Goal: Register for event/course

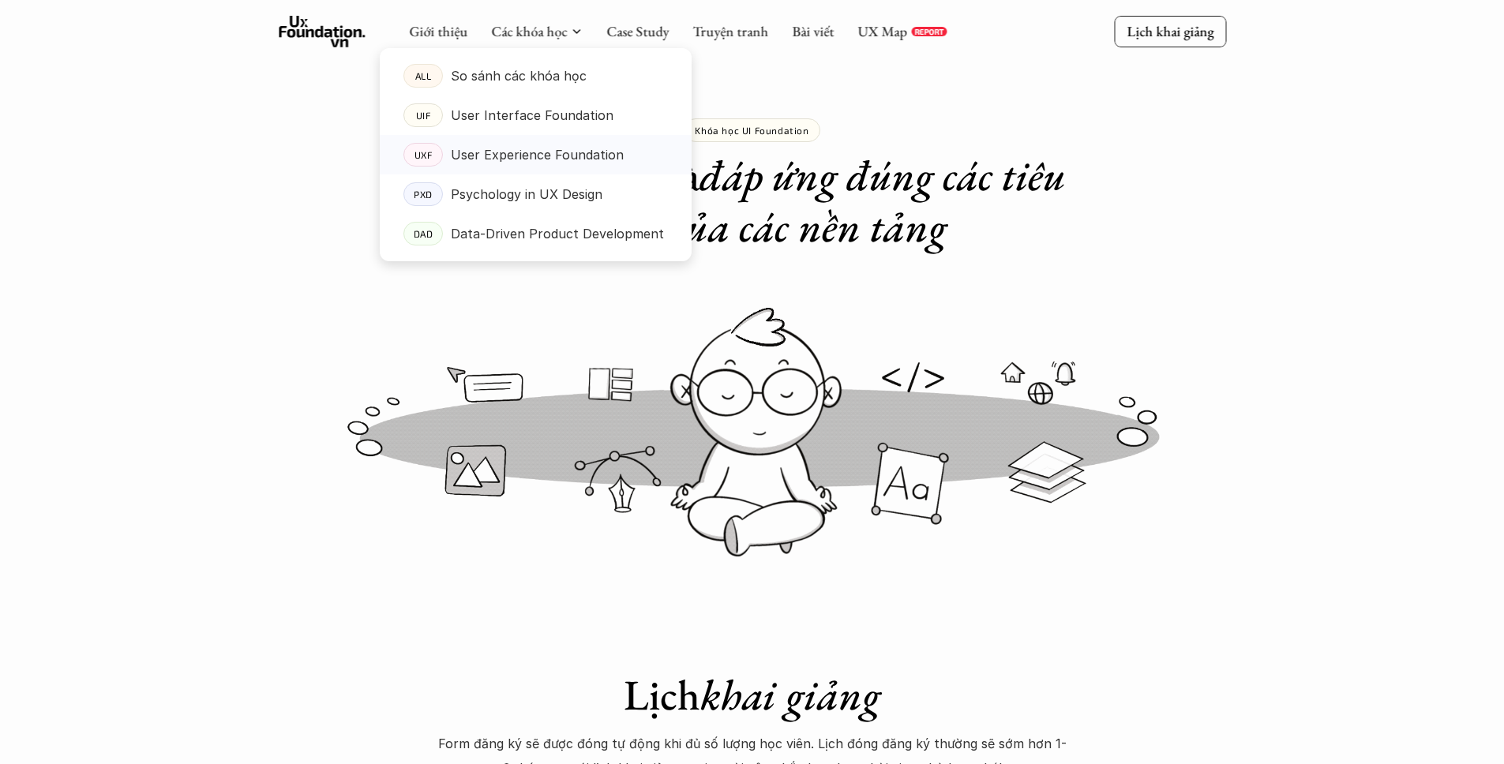
click at [517, 143] on p "User Experience Foundation" at bounding box center [537, 155] width 173 height 24
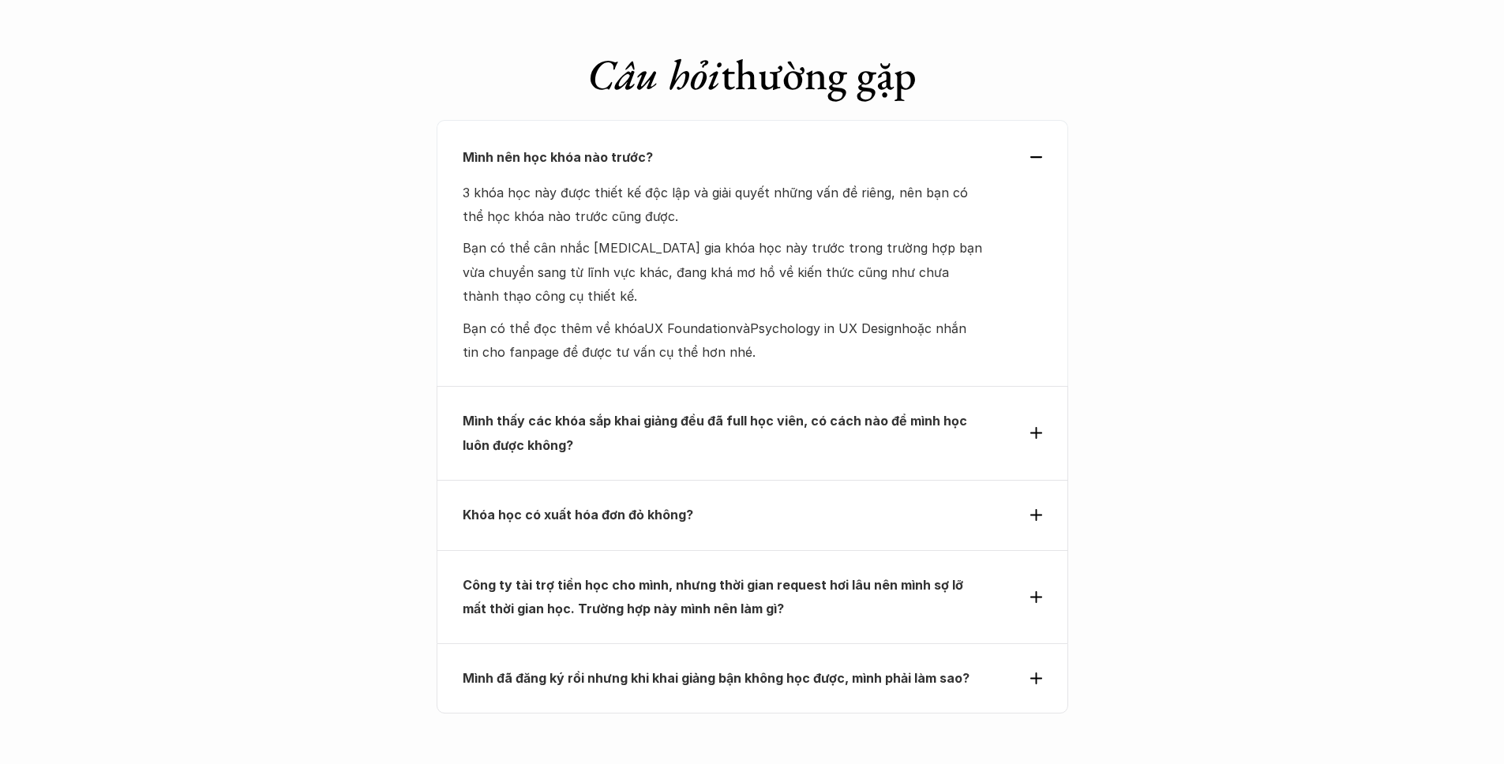
scroll to position [6786, 0]
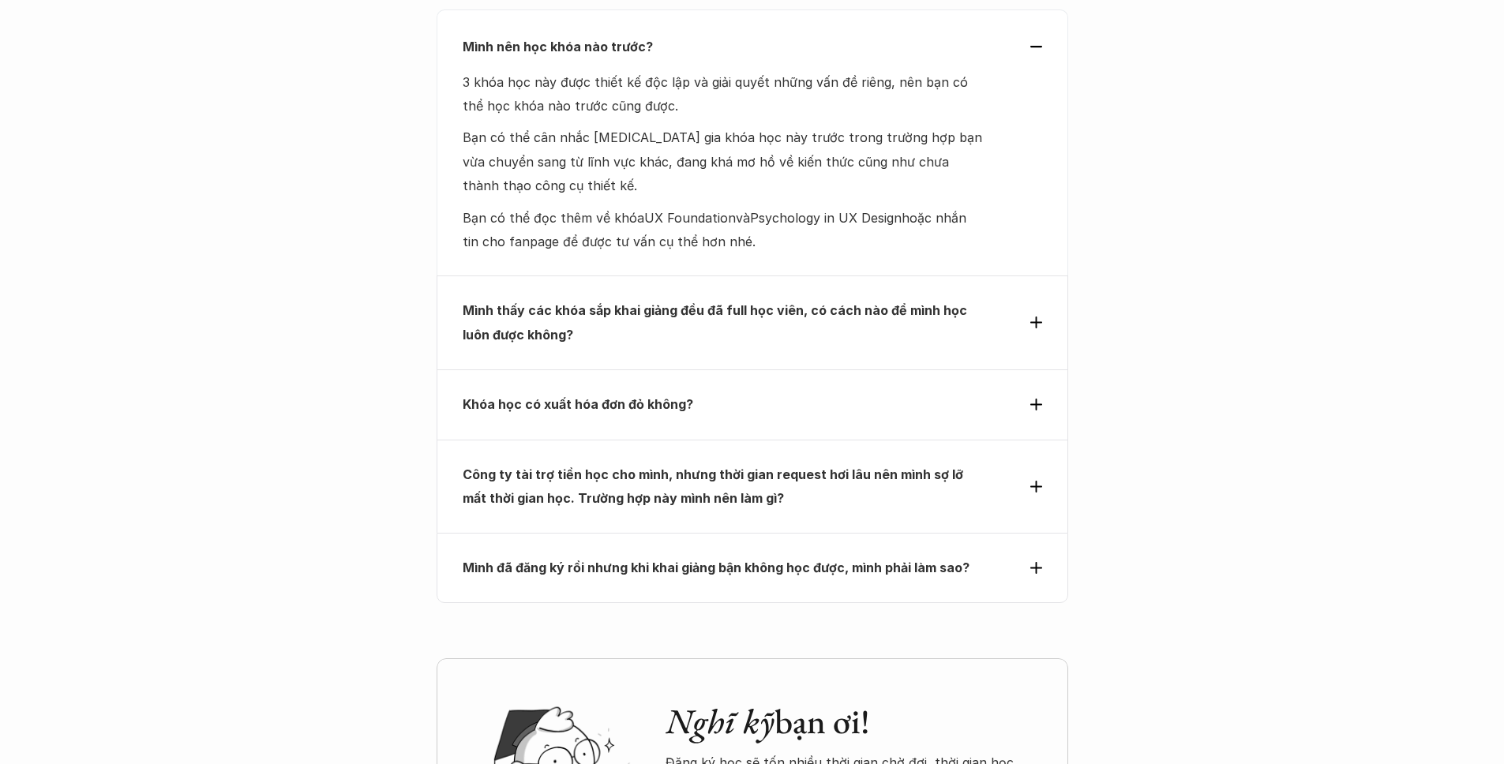
click at [793, 302] on strong "Mình thấy các khóa sắp khai giảng đều đã full học viên, có cách nào để mình học…" at bounding box center [717, 321] width 508 height 39
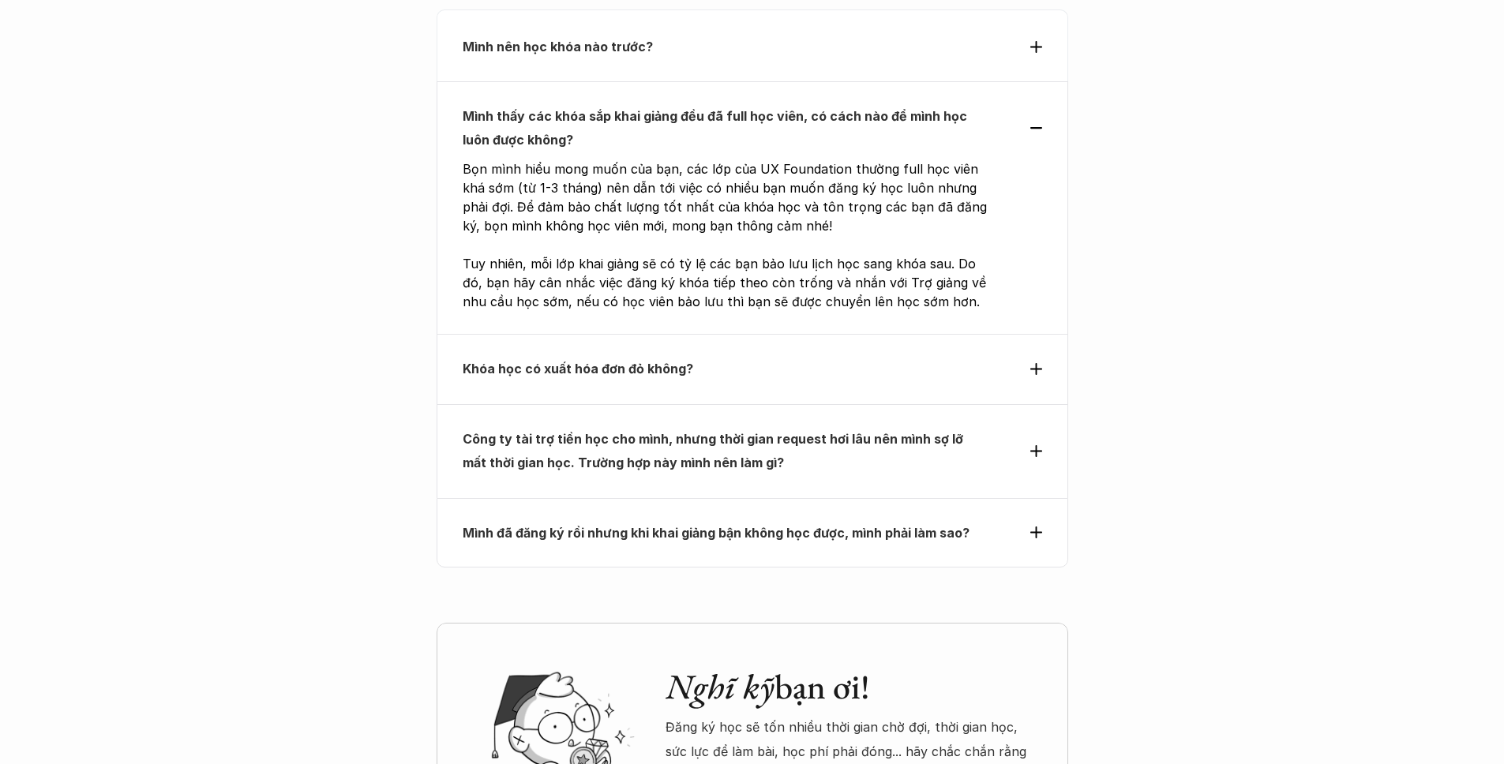
click at [774, 334] on div "Khóa học có xuất hóa đơn đỏ không?" at bounding box center [753, 368] width 632 height 69
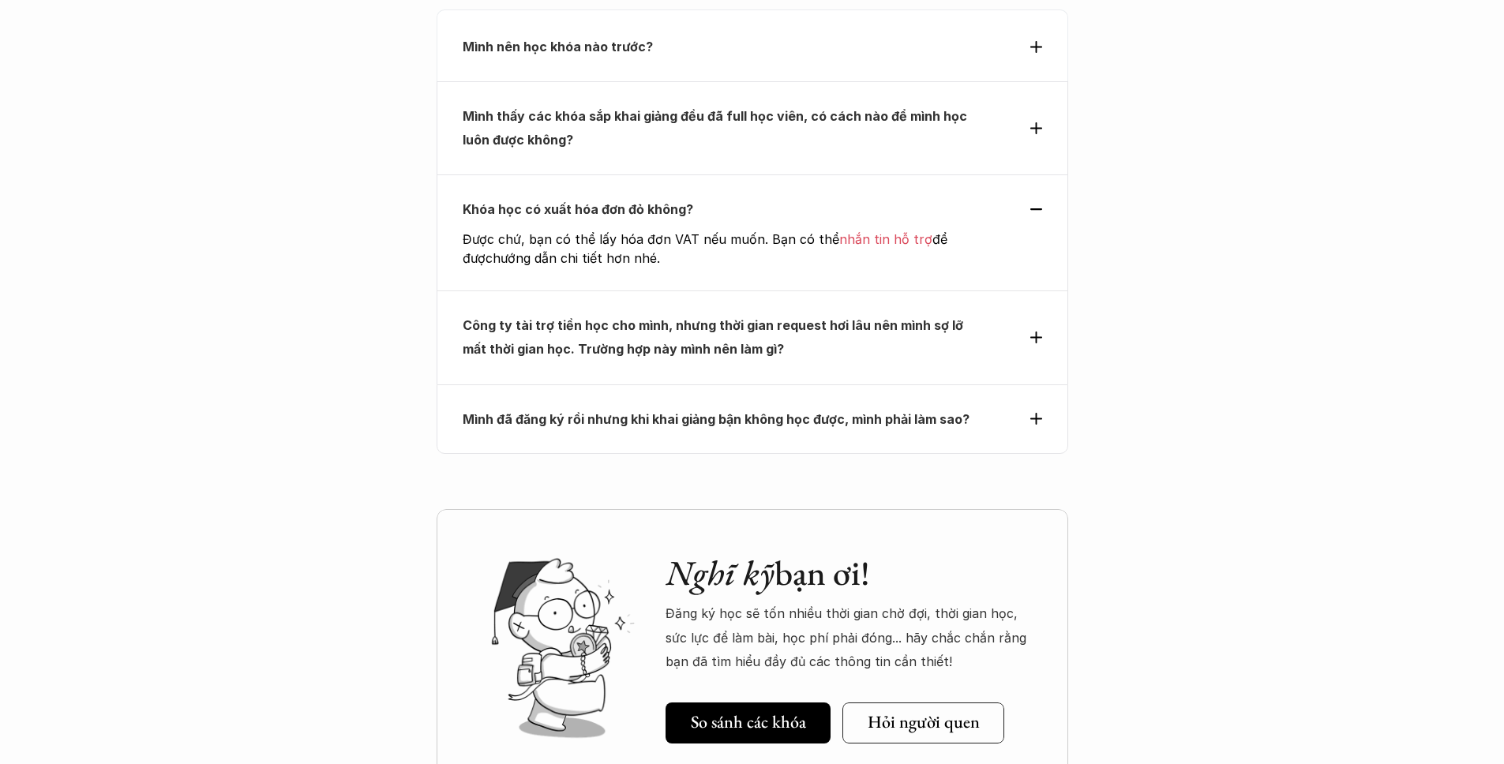
click at [741, 313] on p "Công ty tài trợ tiền học cho mình, nhưng thời gian request hơi lâu nên mình sợ …" at bounding box center [724, 337] width 522 height 48
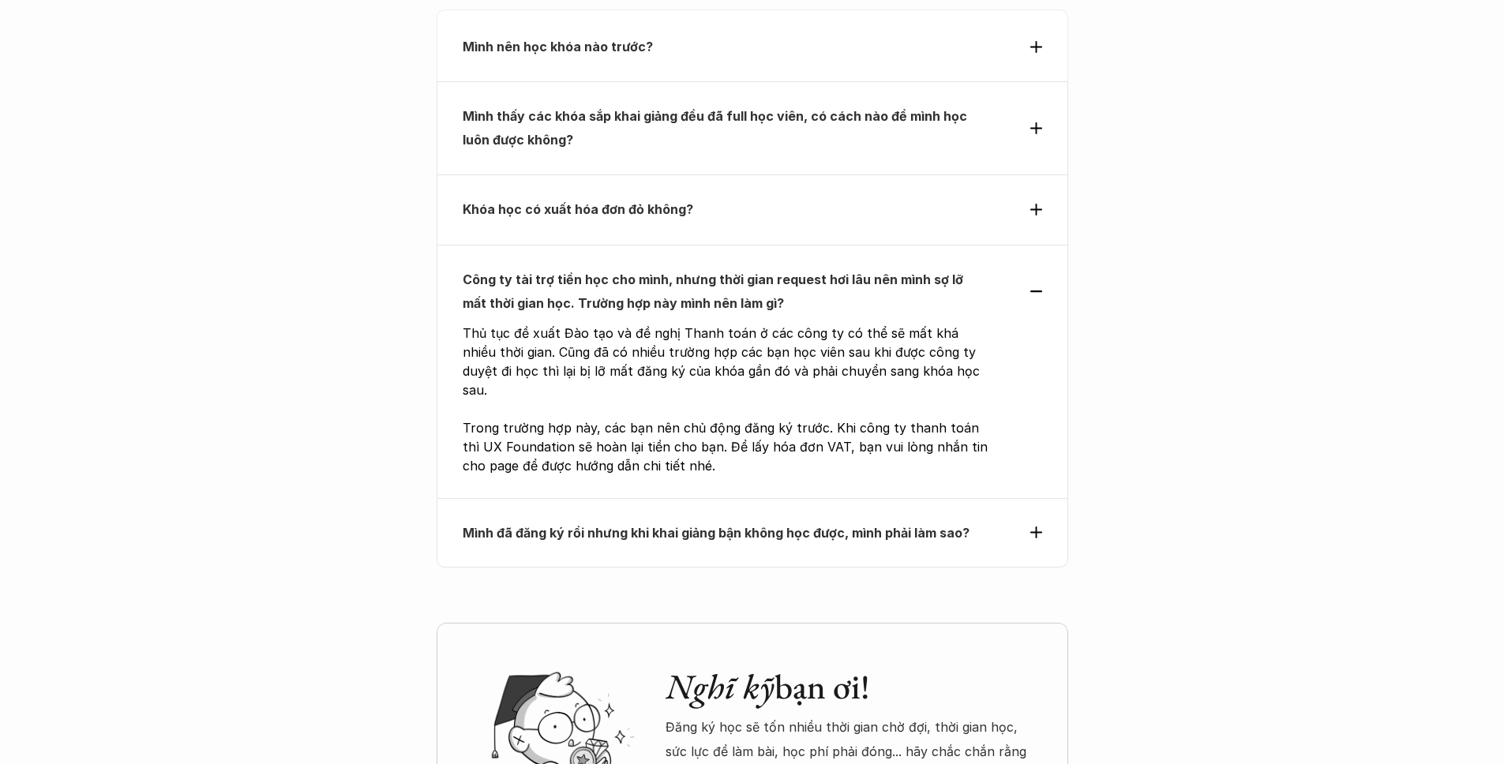
click at [749, 521] on p "Mình đã đăng ký rồi nhưng khi khai giảng bận không học được, mình phải làm sao?" at bounding box center [724, 533] width 522 height 24
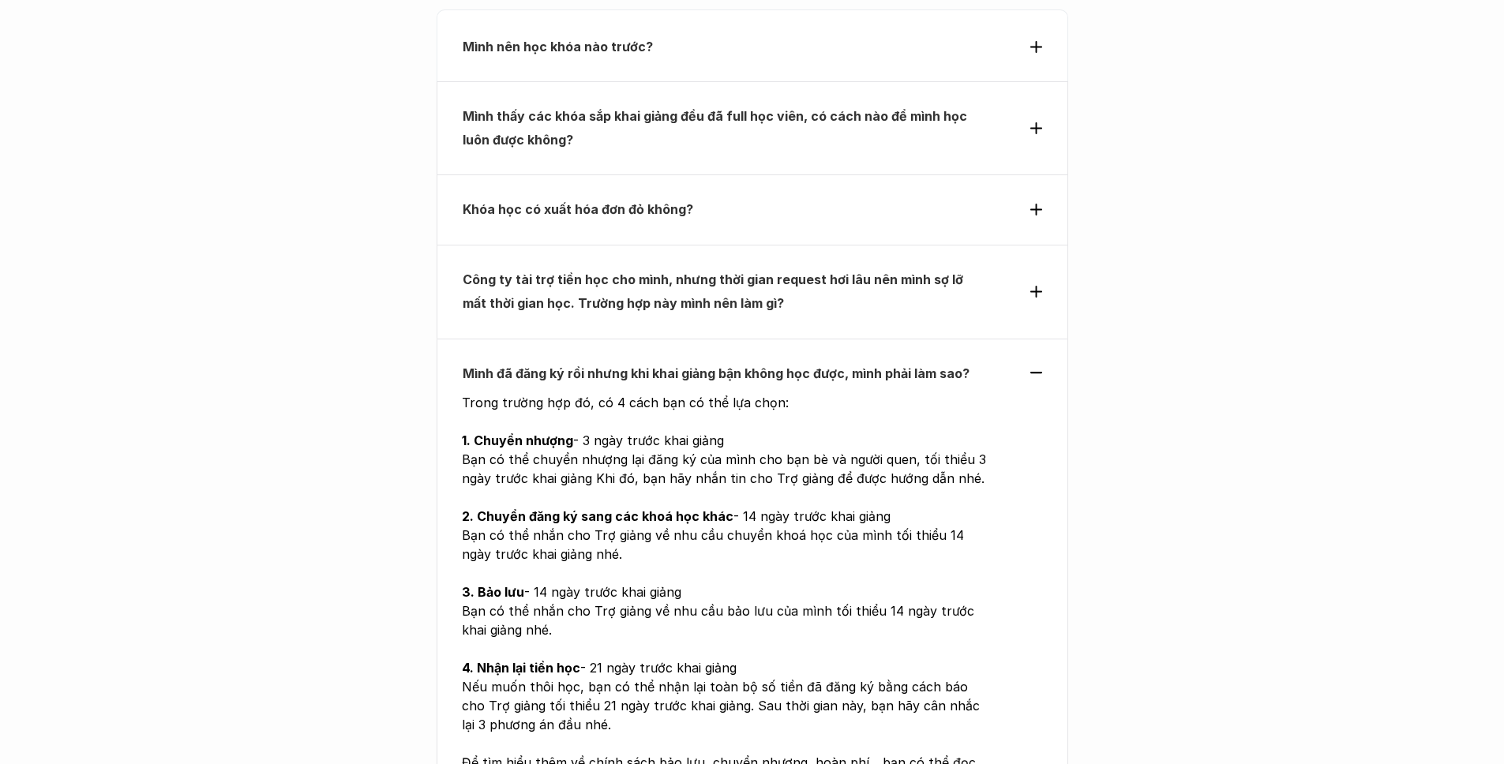
scroll to position [7304, 0]
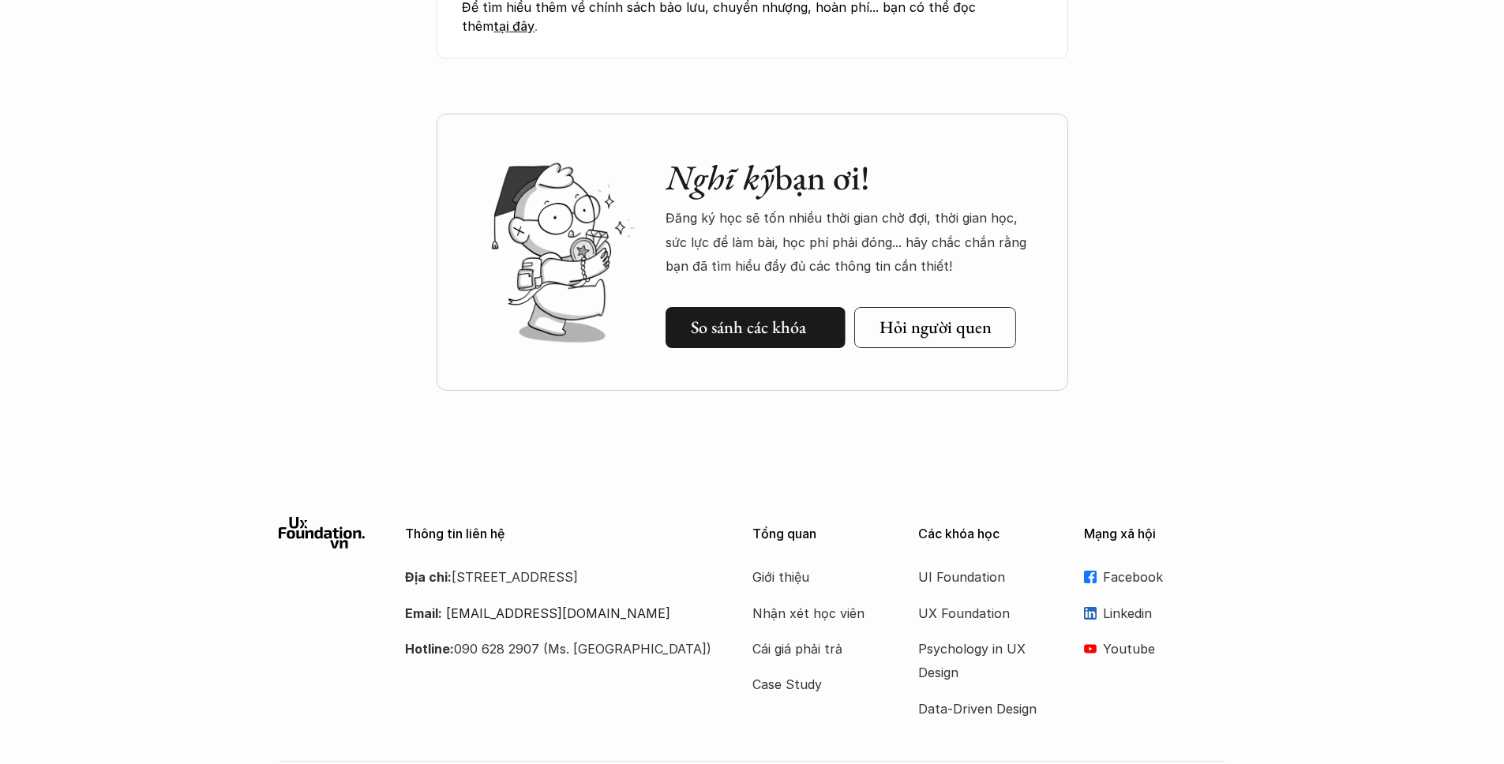
click at [771, 307] on link "So sánh các khóa" at bounding box center [756, 327] width 180 height 41
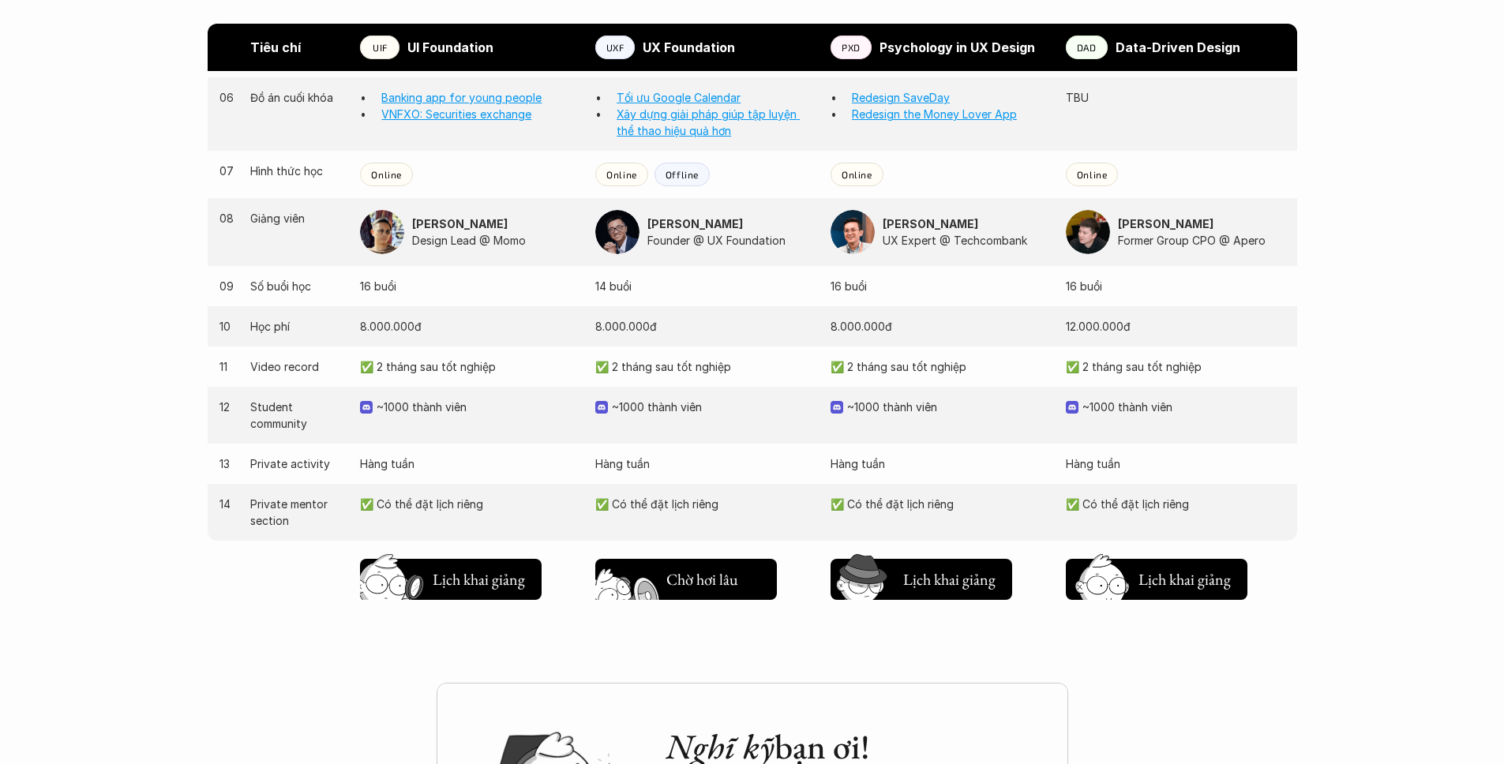
scroll to position [1751, 0]
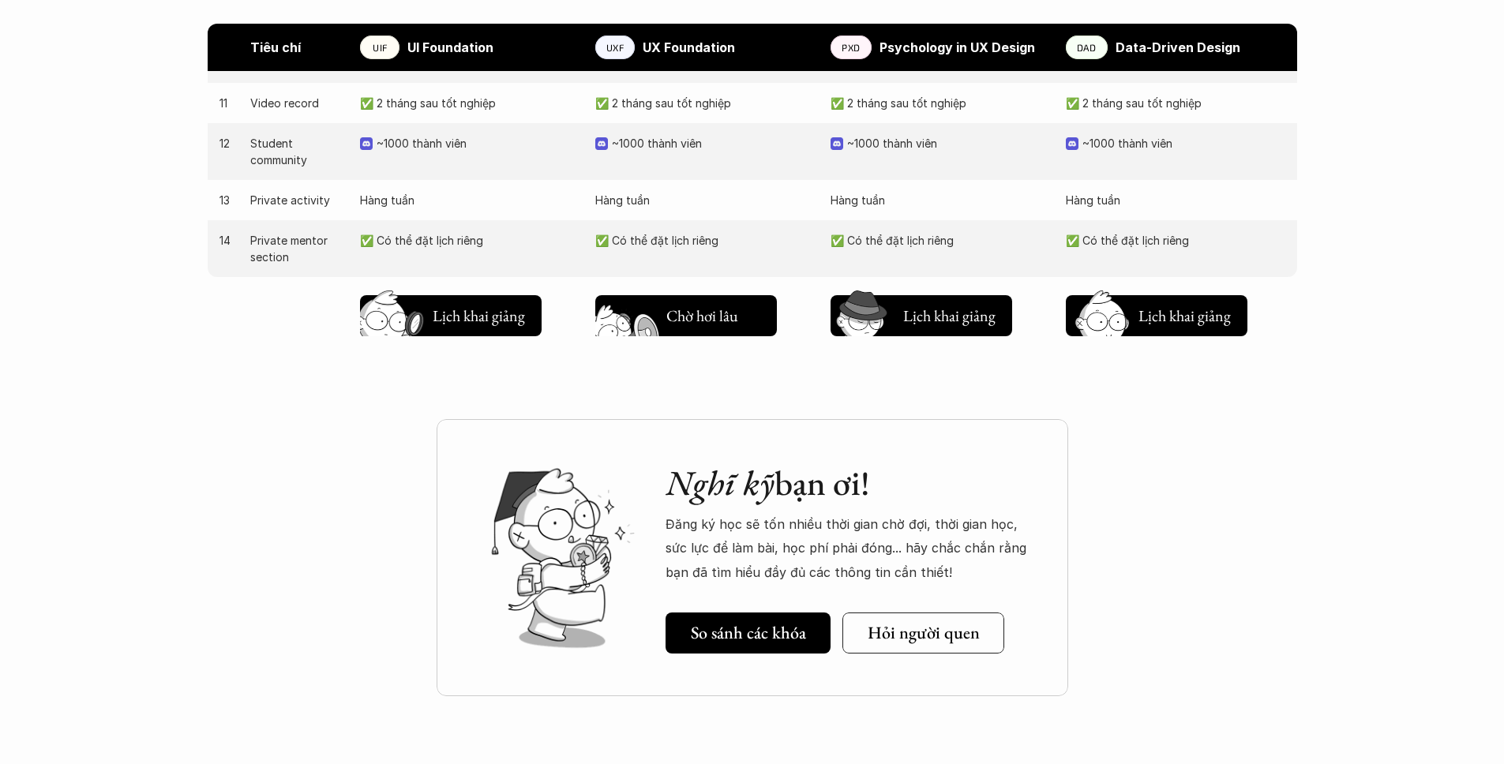
click at [741, 309] on h5 "Lịch khai giảng" at bounding box center [713, 320] width 95 height 22
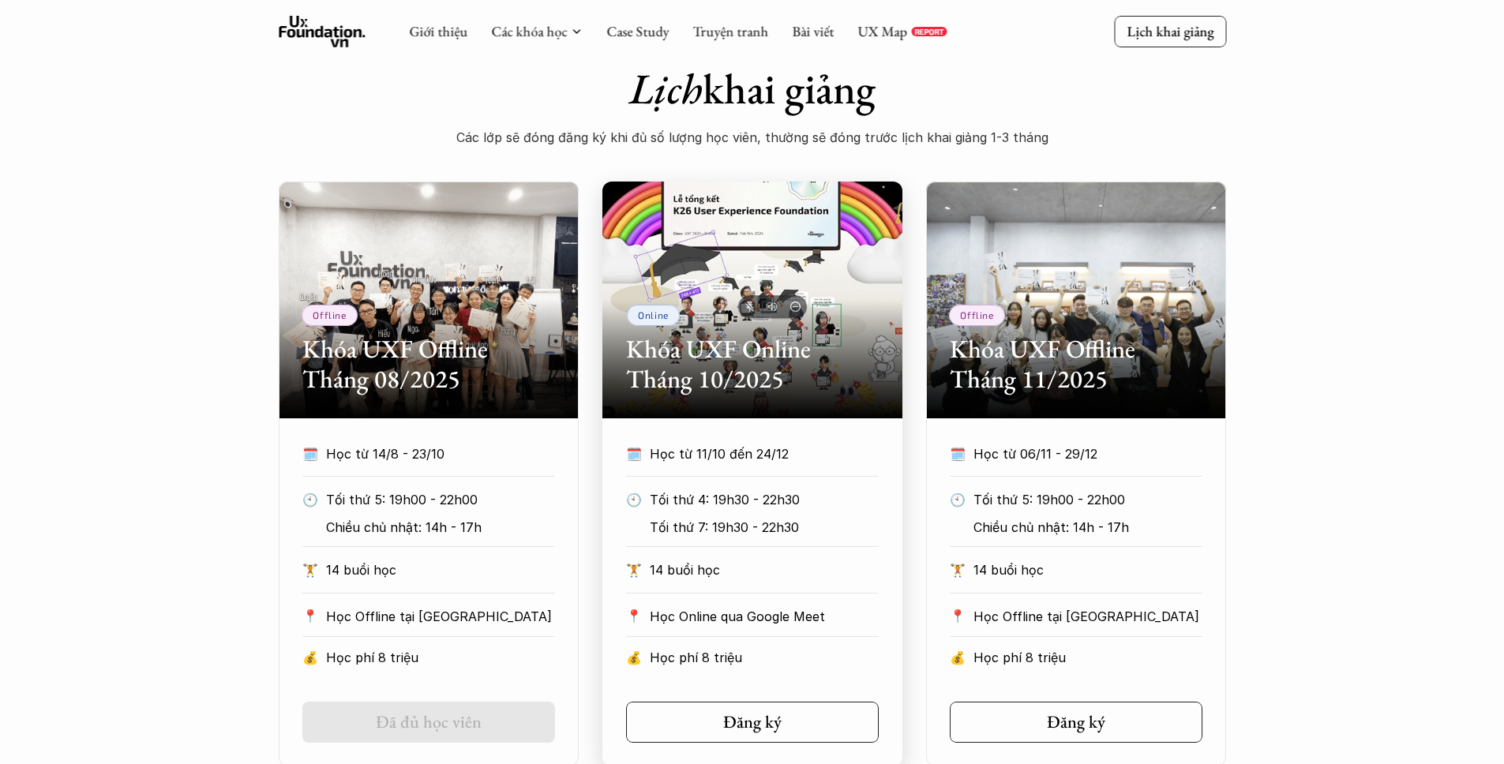
scroll to position [771, 0]
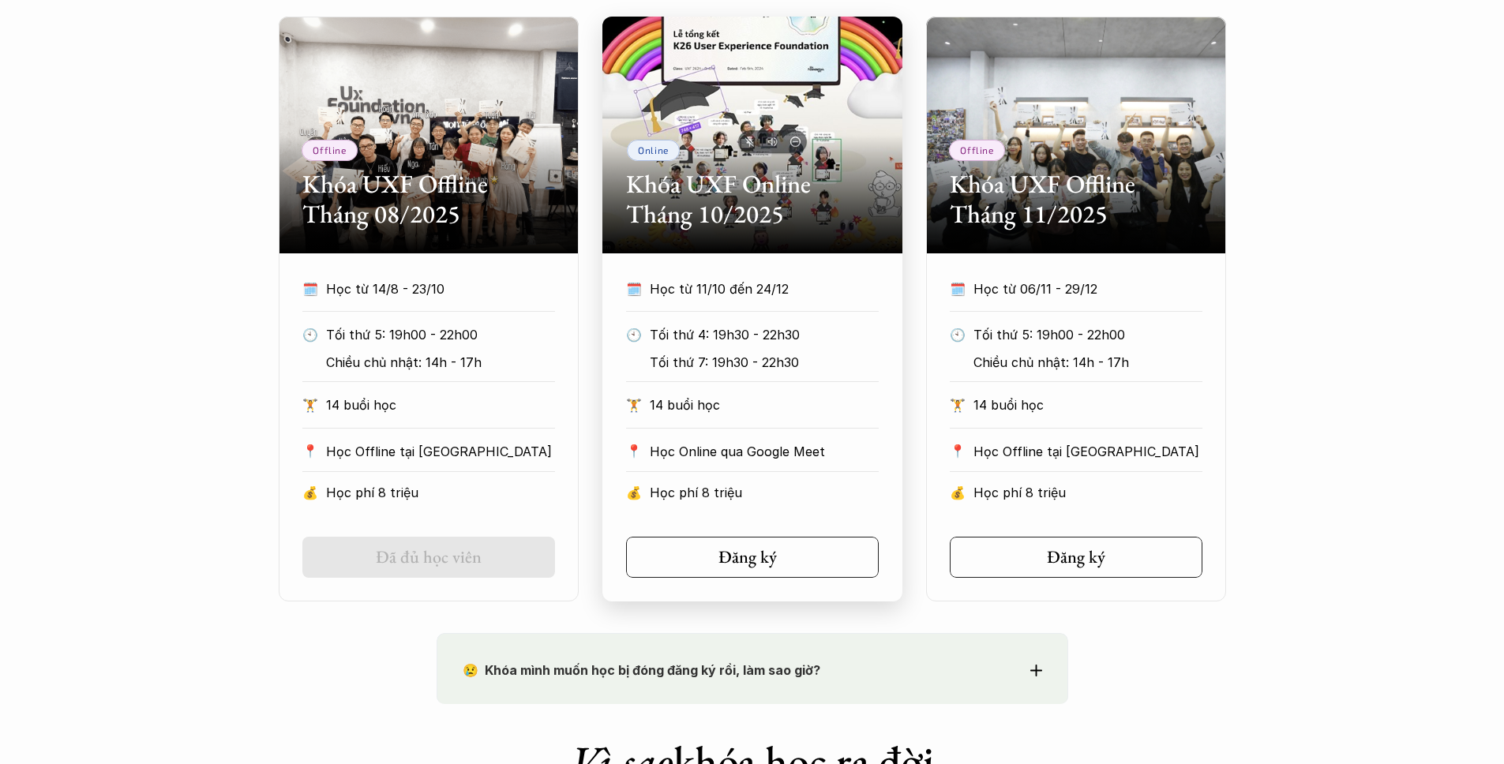
click at [741, 549] on h5 "Đăng ký" at bounding box center [748, 557] width 58 height 21
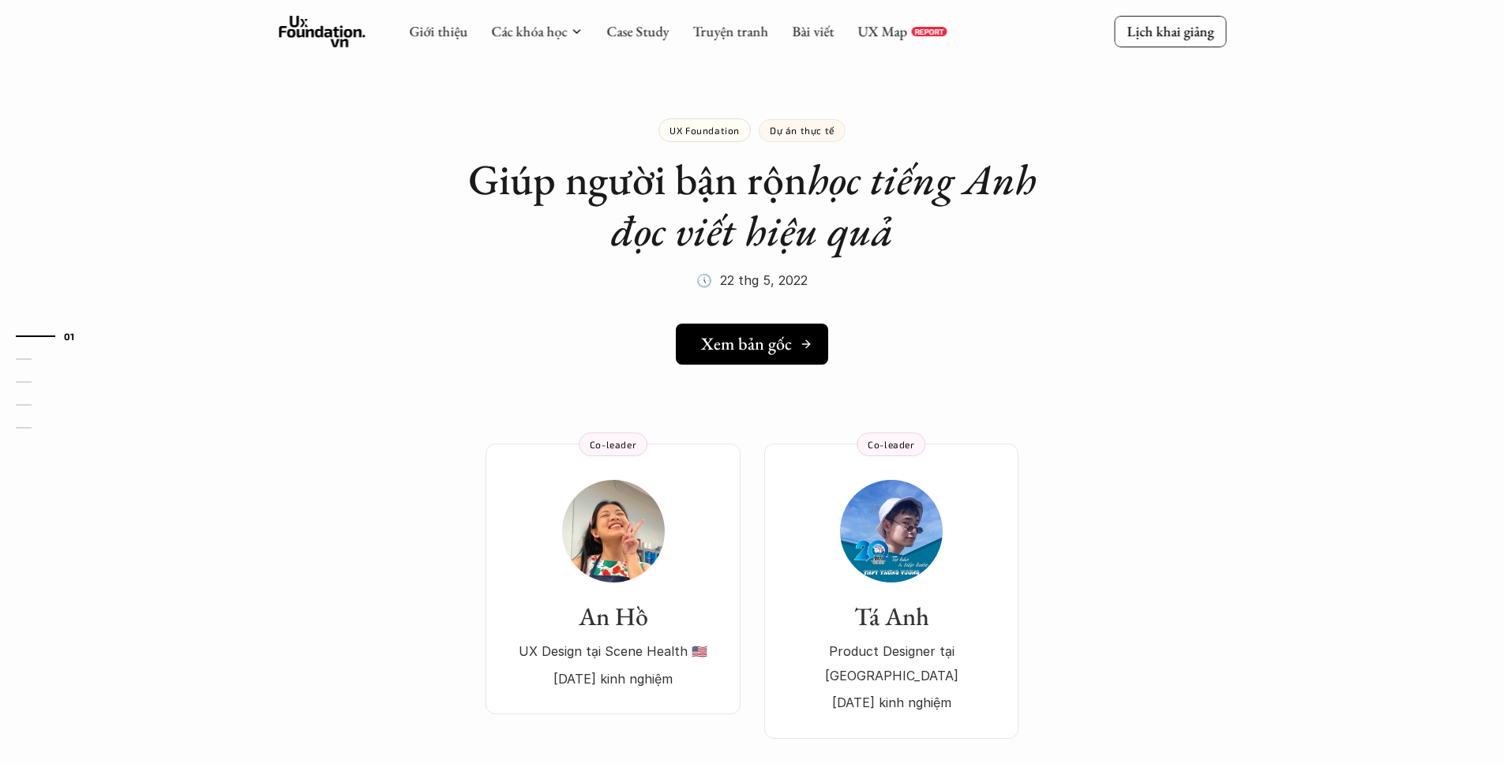
click at [760, 353] on h5 "Xem bản gốc" at bounding box center [746, 344] width 91 height 21
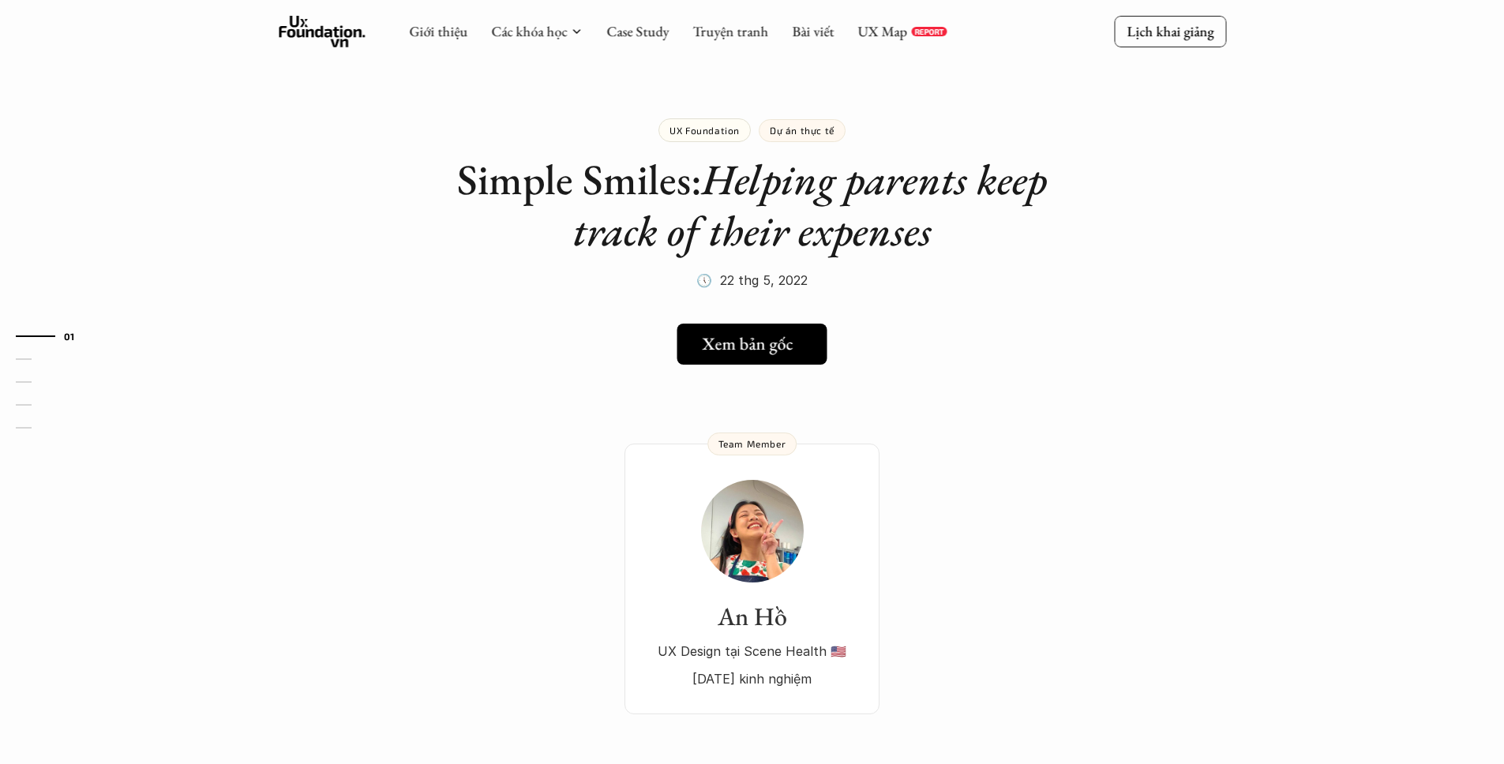
click at [754, 339] on h5 "Xem bản gốc" at bounding box center [747, 344] width 91 height 21
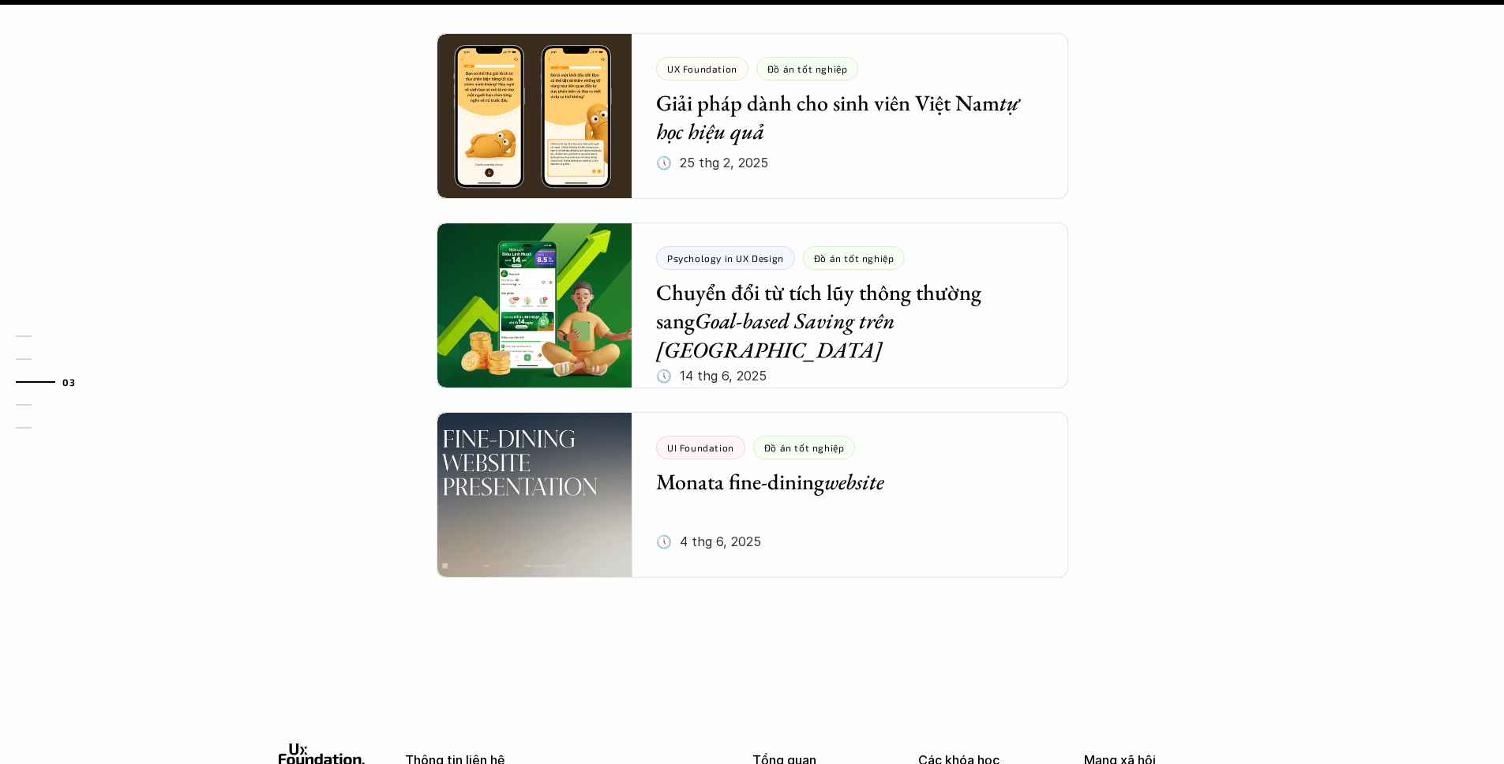
scroll to position [1649, 0]
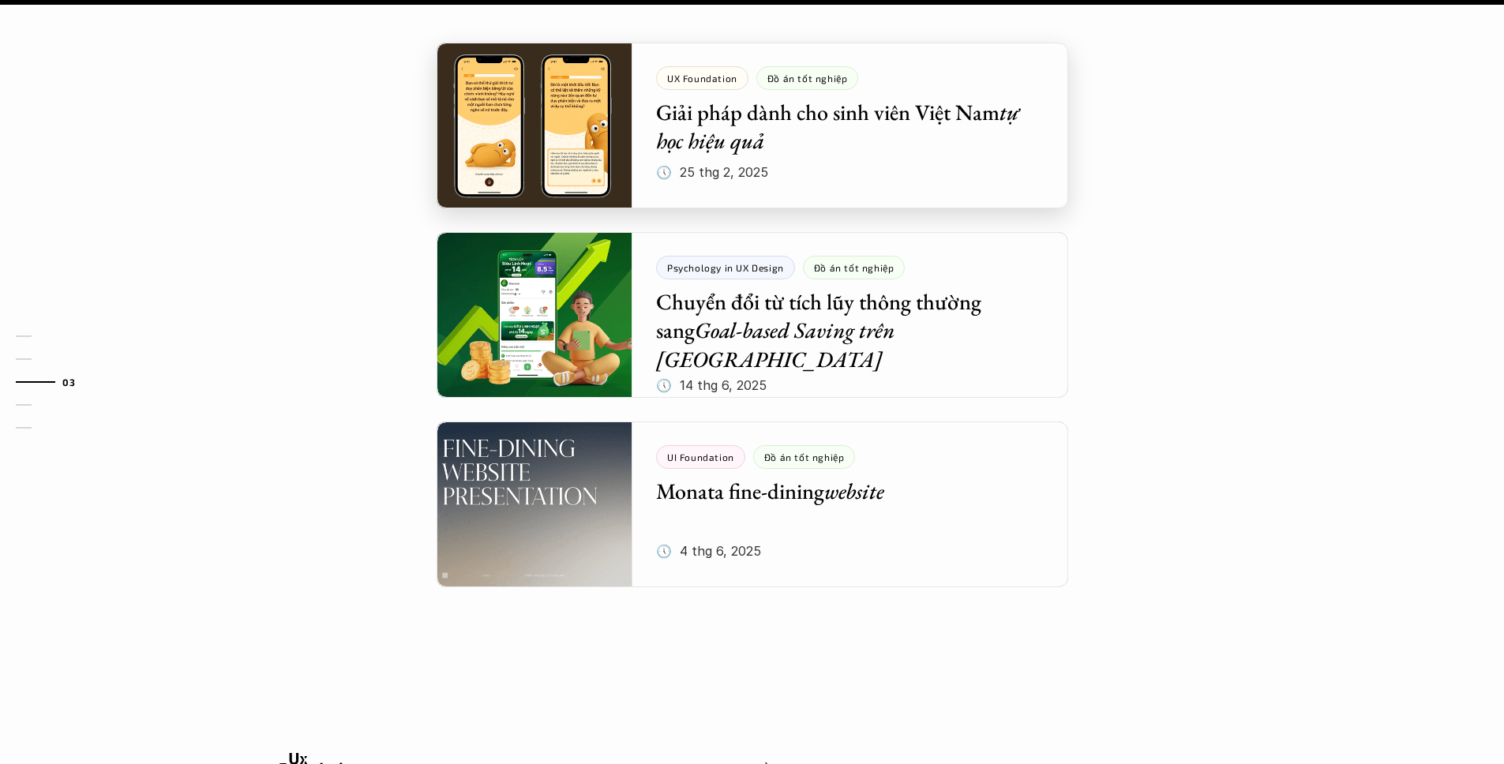
click at [962, 169] on div at bounding box center [753, 126] width 632 height 166
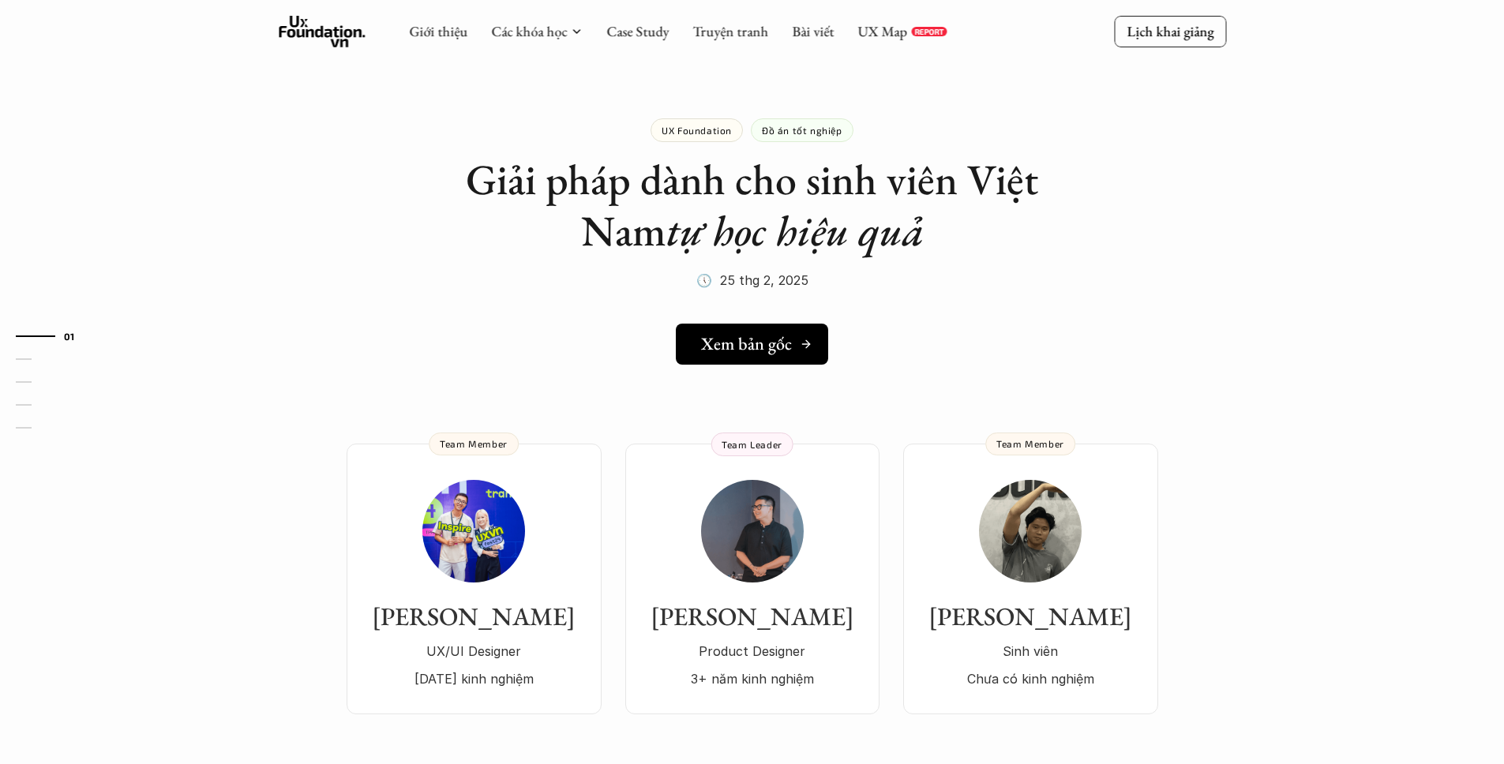
click at [794, 330] on link "Xem bản gốc" at bounding box center [752, 344] width 152 height 41
